Goal: Navigation & Orientation: Find specific page/section

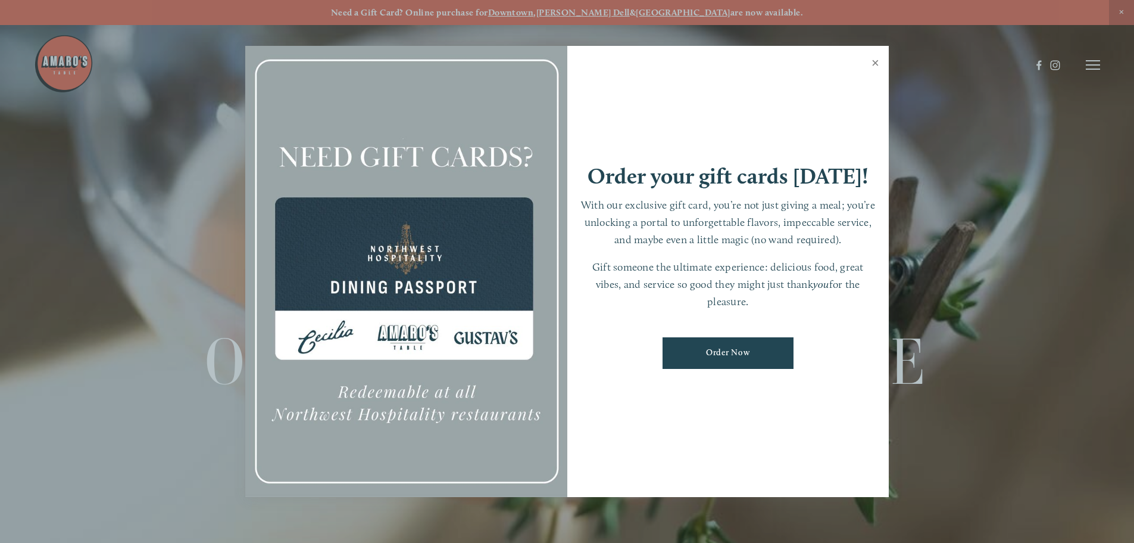
click at [876, 65] on link "Close" at bounding box center [875, 64] width 23 height 33
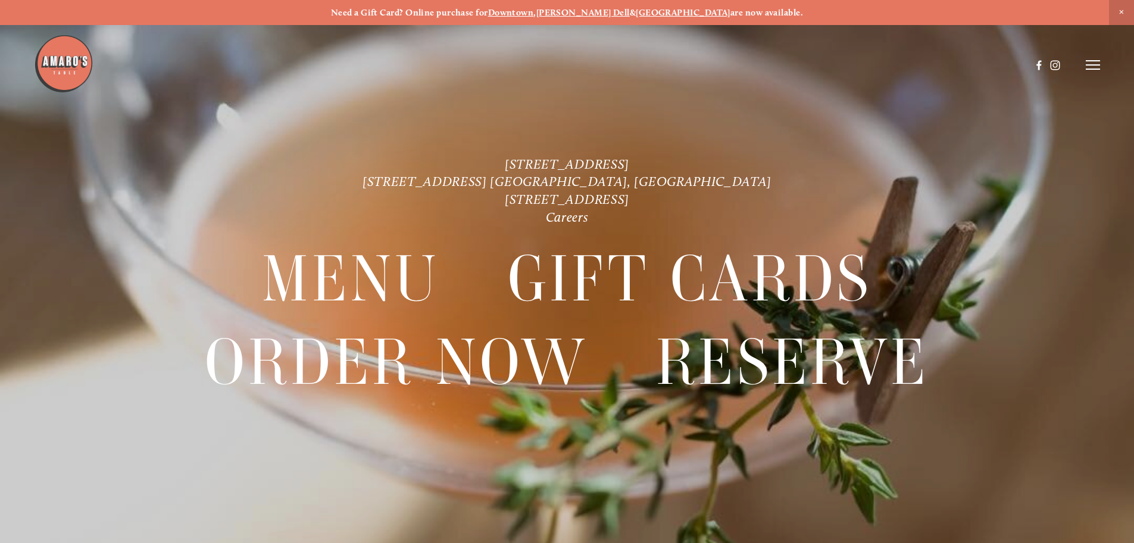
click at [1092, 65] on line at bounding box center [1093, 65] width 14 height 0
click at [839, 63] on span "Menu" at bounding box center [843, 64] width 24 height 11
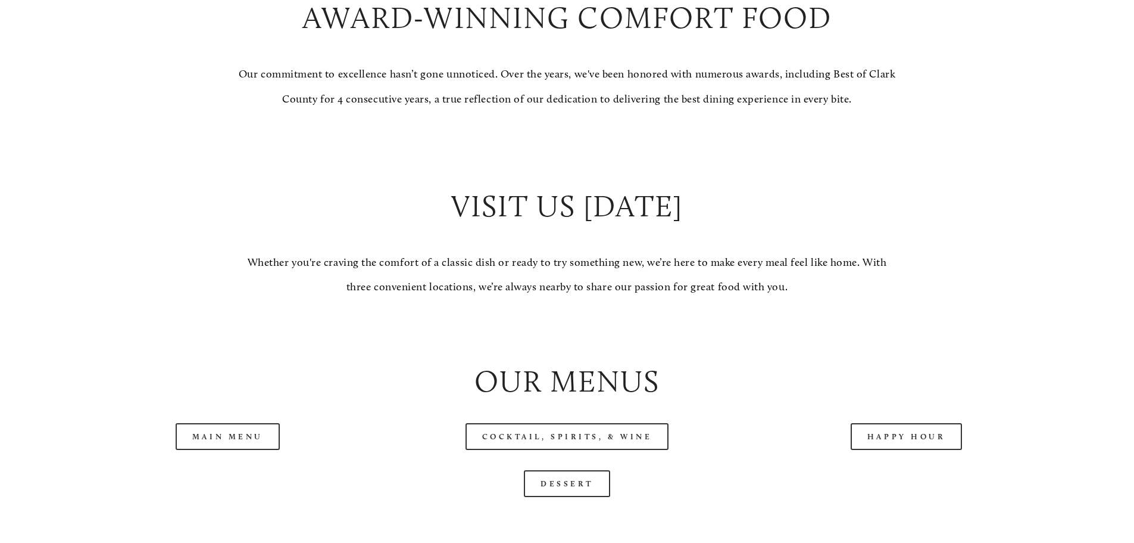
scroll to position [1251, 0]
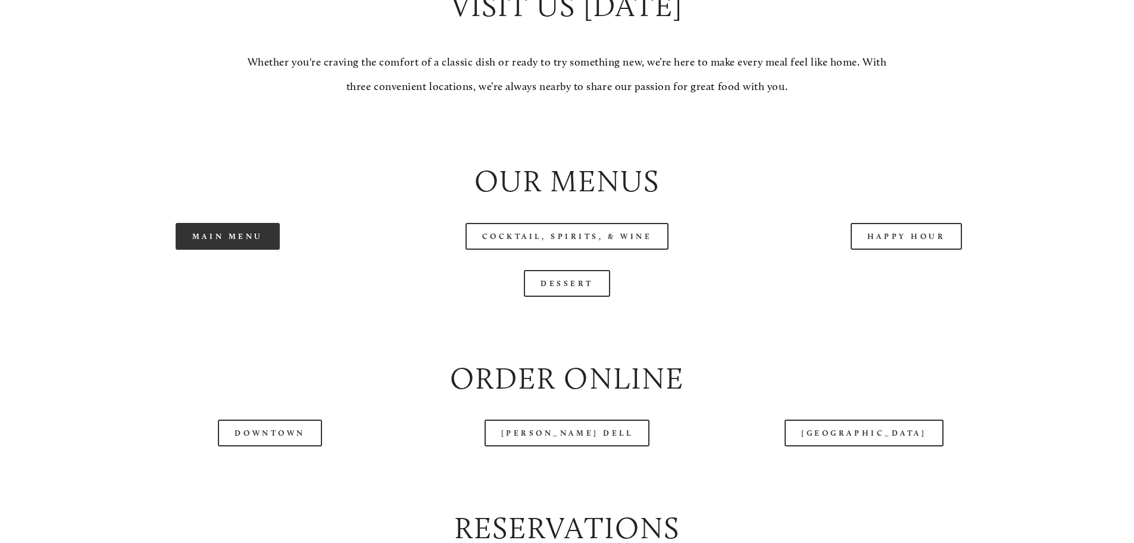
click at [244, 250] on link "Main Menu" at bounding box center [228, 236] width 104 height 27
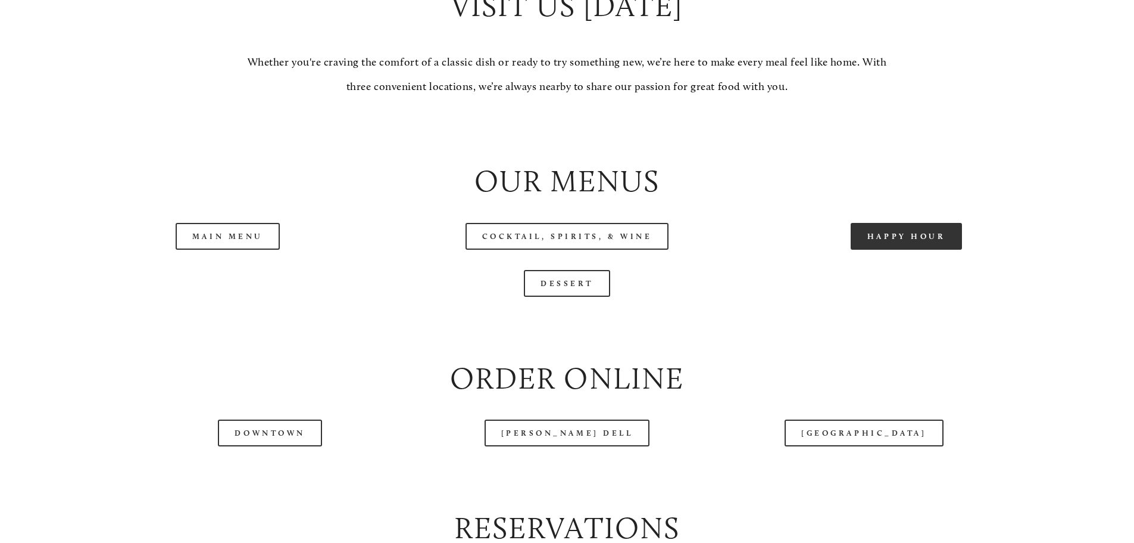
click at [902, 250] on link "Happy Hour" at bounding box center [907, 236] width 112 height 27
